Goal: Navigation & Orientation: Find specific page/section

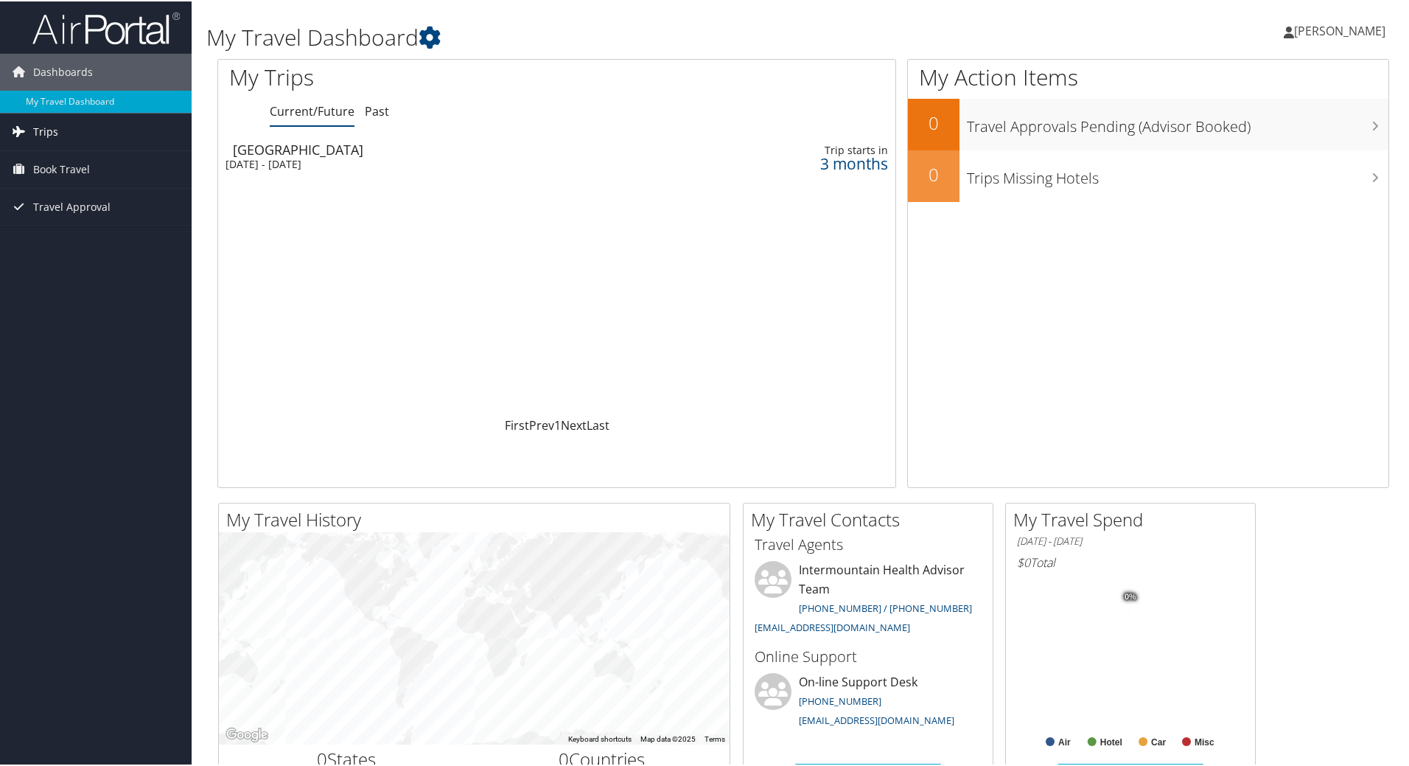
click at [46, 128] on span "Trips" at bounding box center [45, 130] width 25 height 37
click at [67, 160] on link "Current/Future Trips" at bounding box center [96, 160] width 192 height 22
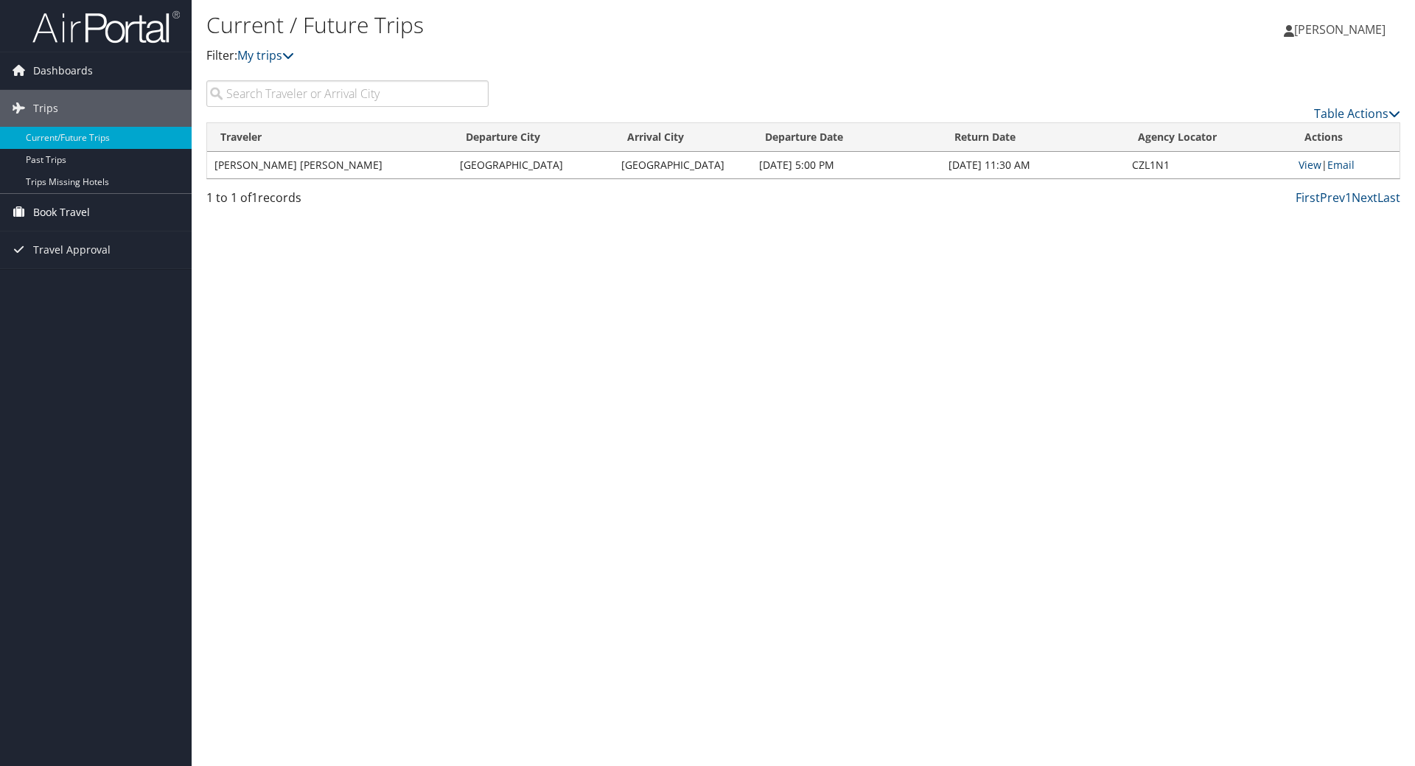
click at [63, 210] on span "Book Travel" at bounding box center [61, 212] width 57 height 37
click at [77, 287] on link "Book/Manage Online Trips" at bounding box center [96, 286] width 192 height 22
